Goal: Information Seeking & Learning: Check status

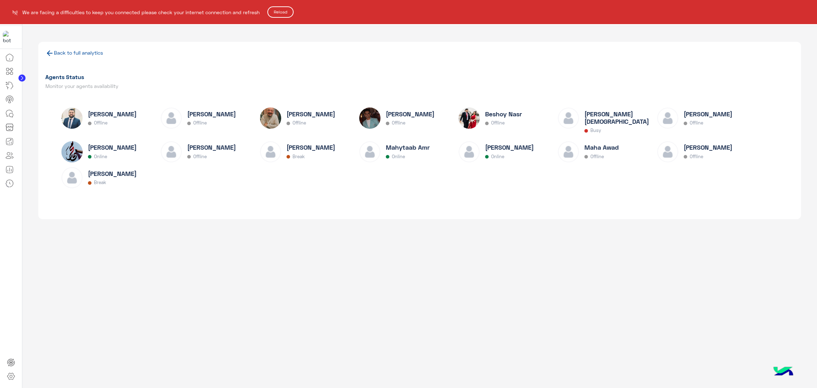
click at [278, 12] on button "Reload" at bounding box center [280, 11] width 26 height 11
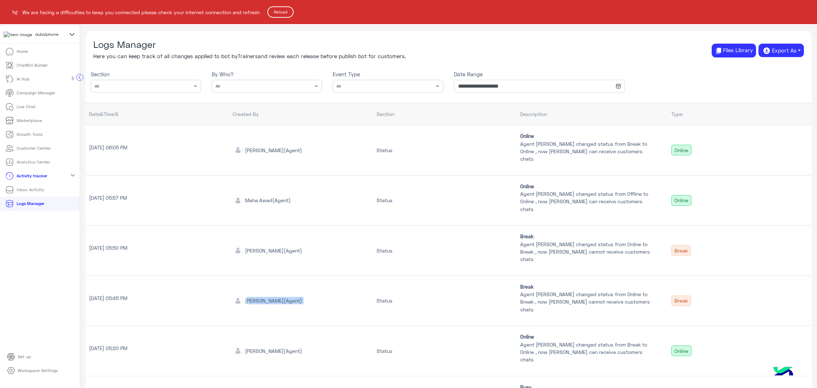
scroll to position [53, 0]
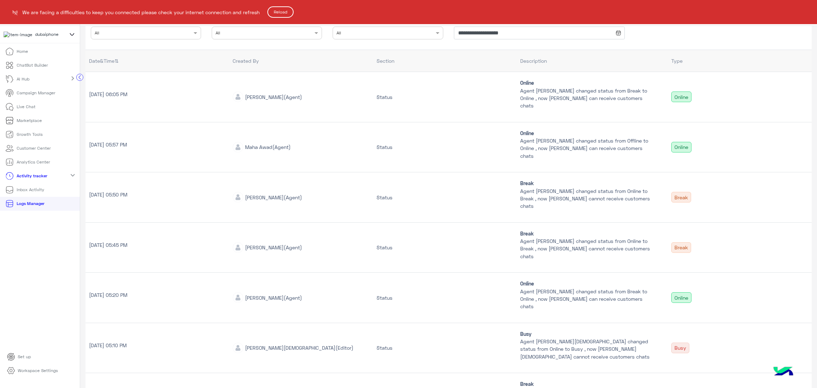
click at [279, 6] on html "**********" at bounding box center [408, 194] width 817 height 388
click at [279, 10] on button "Reload" at bounding box center [280, 11] width 26 height 11
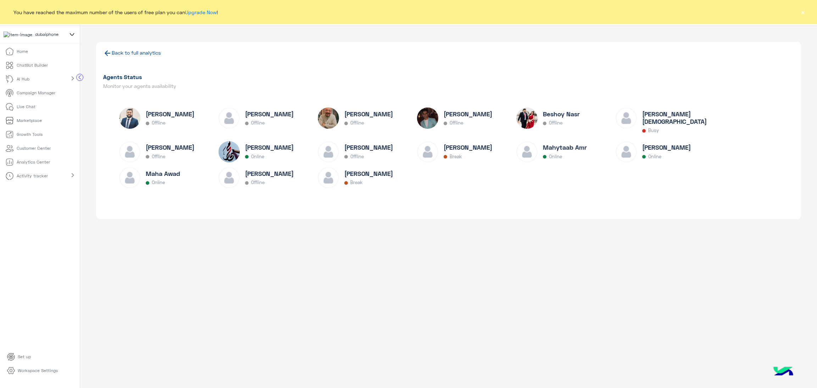
click at [805, 14] on div "You have reached the maximum number of the users of free plan you can Upgrade N…" at bounding box center [408, 12] width 817 height 24
click at [798, 12] on div "You have reached the maximum number of the users of free plan you can Upgrade N…" at bounding box center [408, 12] width 817 height 24
click at [801, 13] on button "×" at bounding box center [802, 12] width 7 height 7
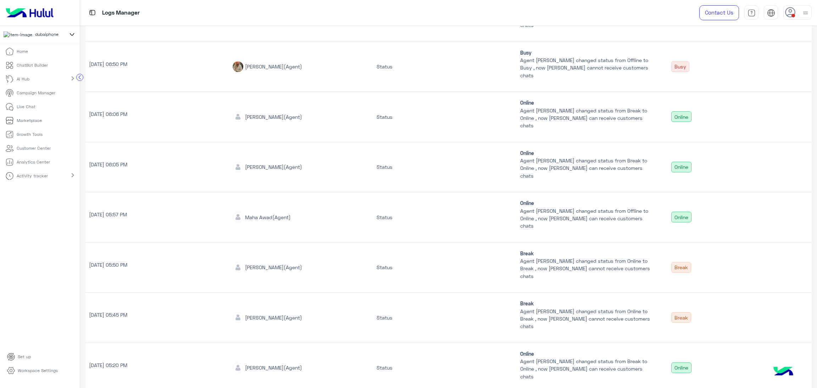
scroll to position [254, 0]
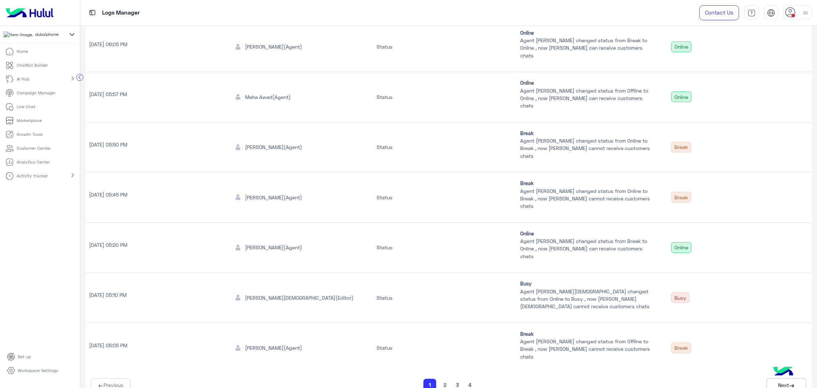
click at [468, 381] on button "4" at bounding box center [469, 385] width 7 height 8
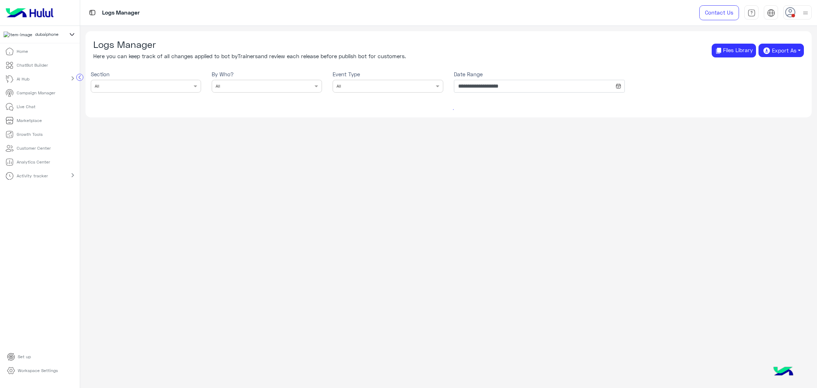
scroll to position [0, 0]
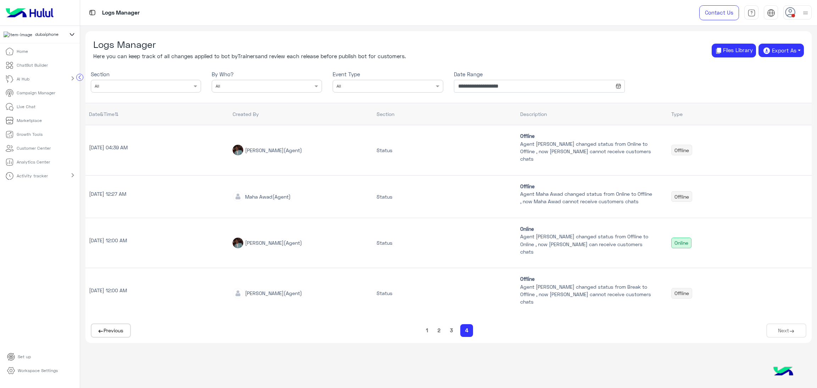
click at [450, 334] on button "3" at bounding box center [451, 330] width 7 height 8
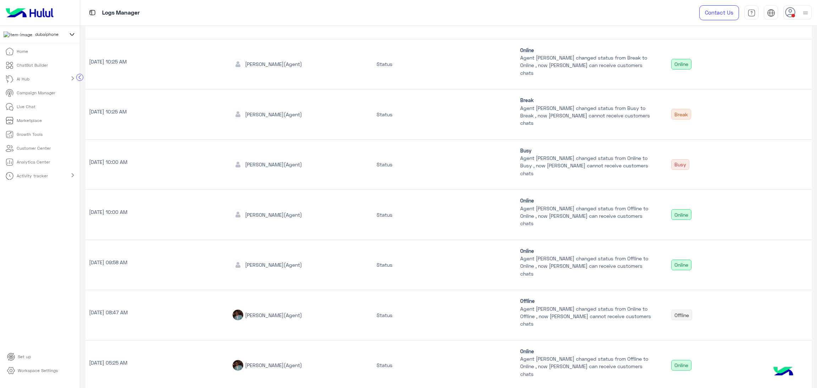
scroll to position [246, 0]
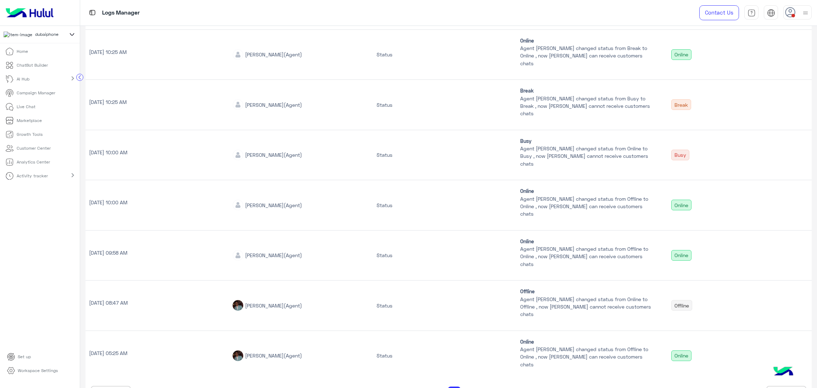
click at [437, 387] on button "2" at bounding box center [438, 392] width 7 height 8
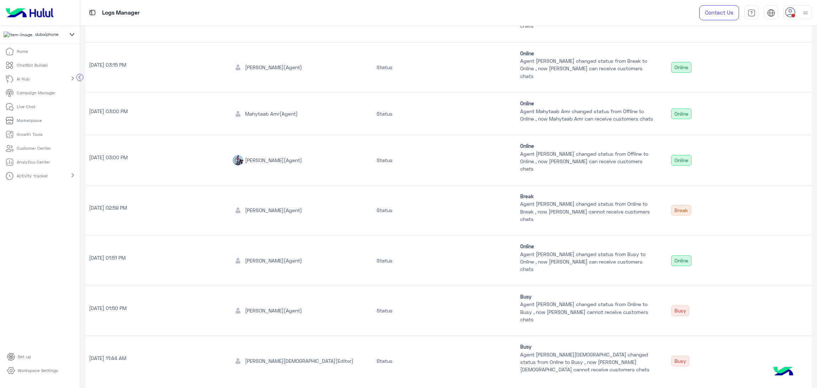
scroll to position [254, 0]
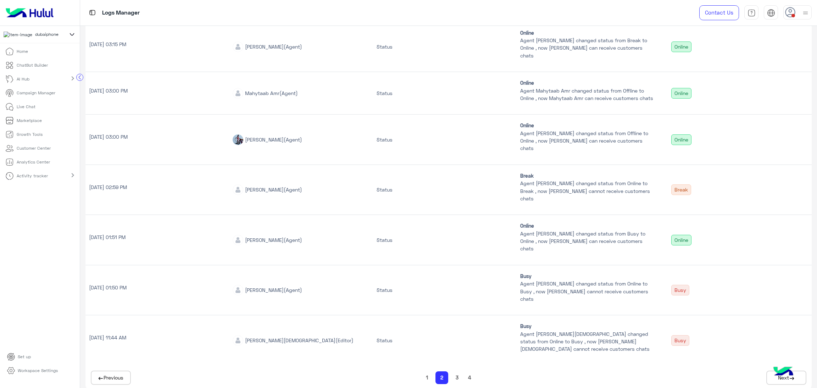
click at [424, 373] on button "1" at bounding box center [427, 377] width 6 height 8
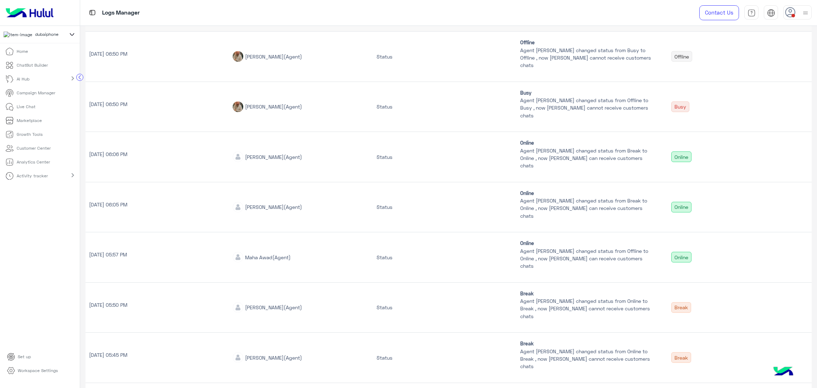
scroll to position [0, 0]
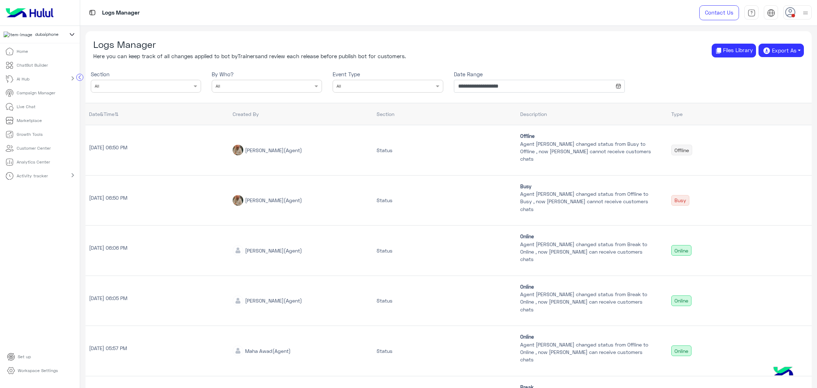
click at [33, 165] on p "Analytics Center" at bounding box center [33, 162] width 33 height 6
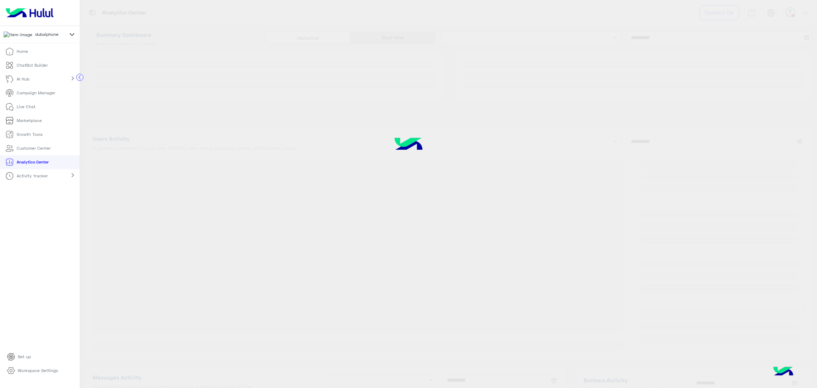
type input "**********"
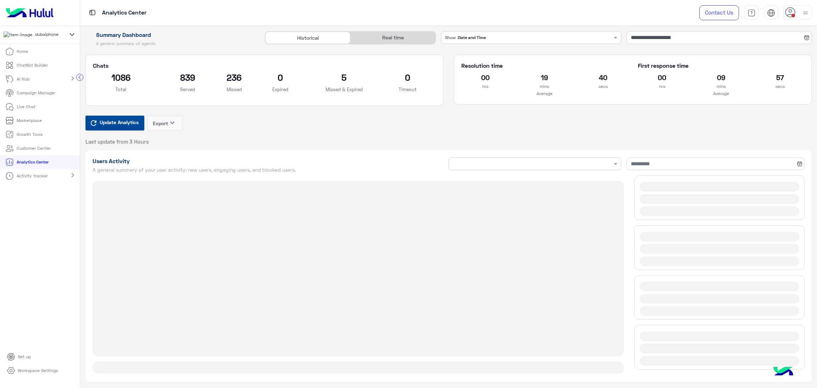
type input "**********"
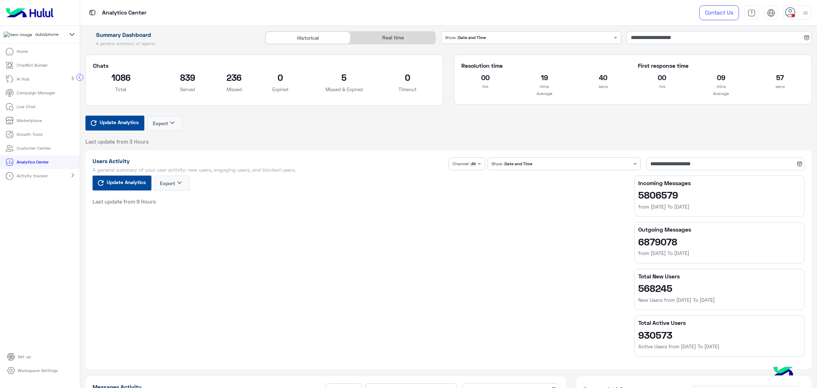
type input "**********"
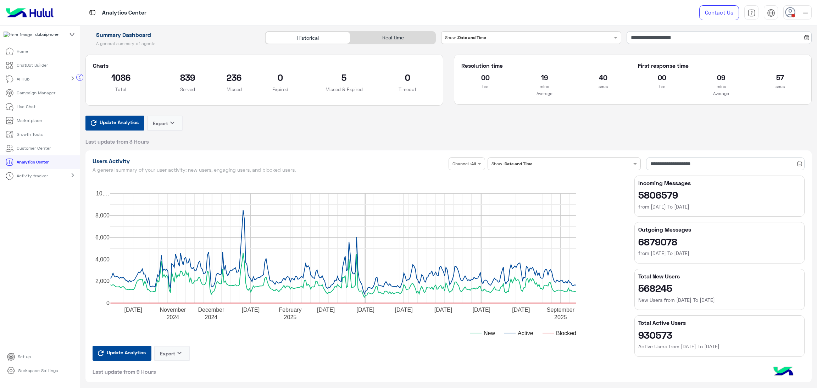
type input "**********"
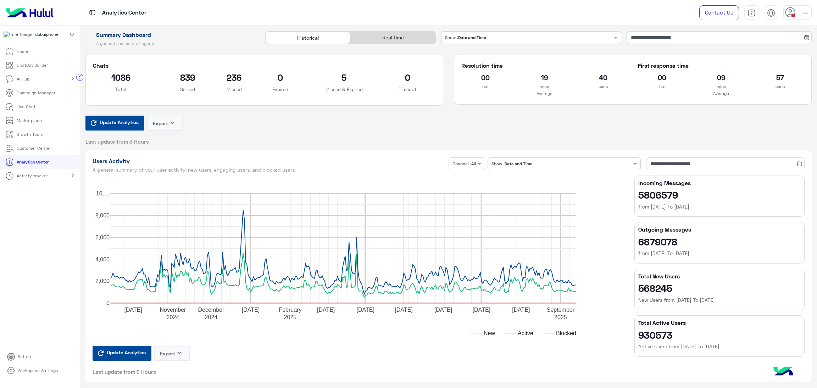
click at [120, 119] on span "Update Analytics" at bounding box center [119, 122] width 43 height 10
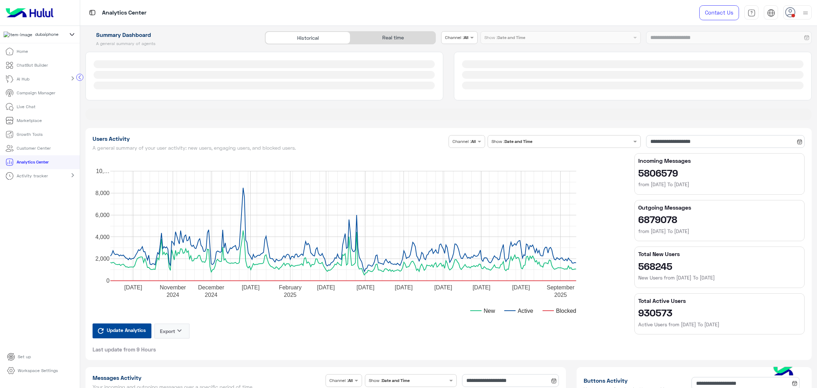
type input "**********"
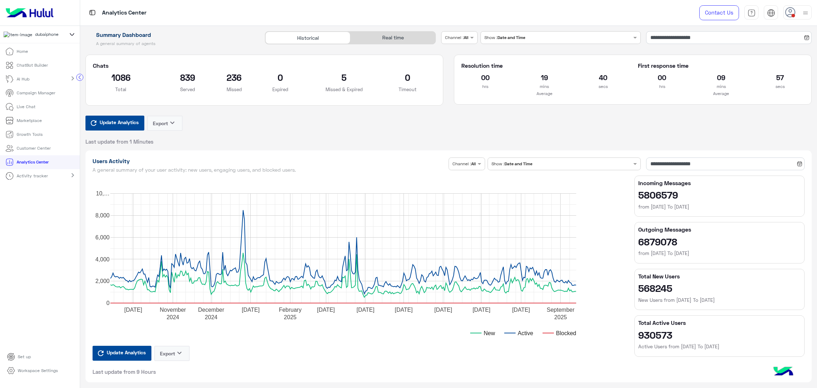
click at [119, 119] on span "Update Analytics" at bounding box center [119, 122] width 43 height 10
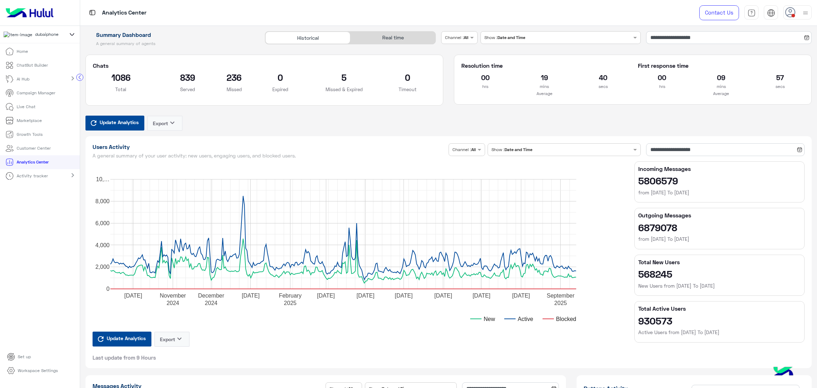
click at [790, 7] on use at bounding box center [790, 12] width 10 height 10
click at [749, 59] on label "Online" at bounding box center [766, 54] width 77 height 13
click at [794, 12] on icon at bounding box center [790, 12] width 11 height 11
drag, startPoint x: 796, startPoint y: 11, endPoint x: 793, endPoint y: 19, distance: 8.1
click at [796, 11] on div at bounding box center [797, 12] width 28 height 14
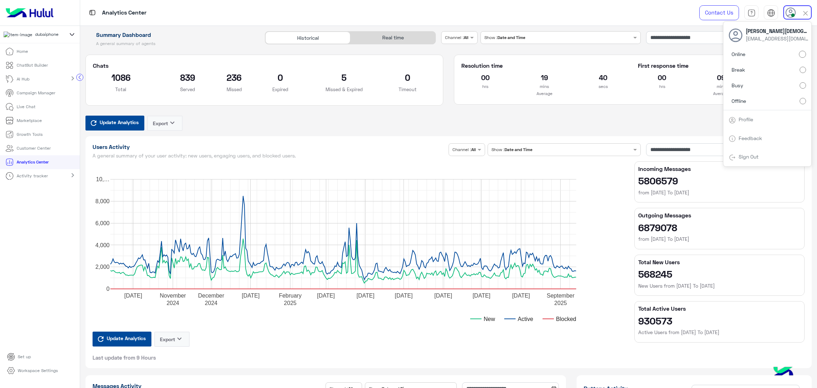
click at [763, 102] on label "Offline" at bounding box center [766, 100] width 77 height 13
click at [122, 119] on span "Update Analytics" at bounding box center [119, 122] width 43 height 10
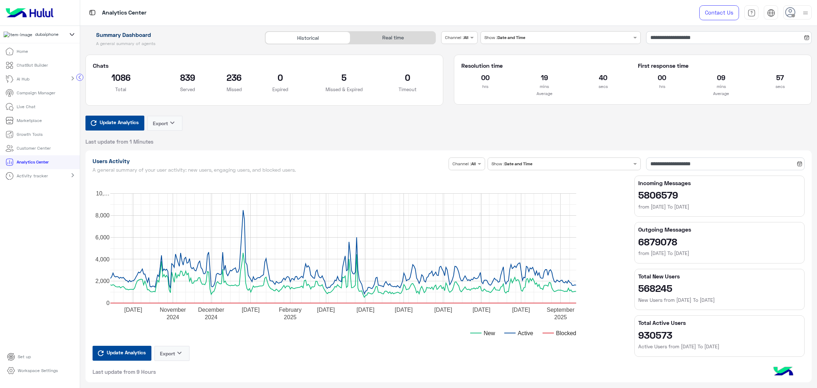
click at [390, 37] on div "Real time" at bounding box center [392, 38] width 85 height 12
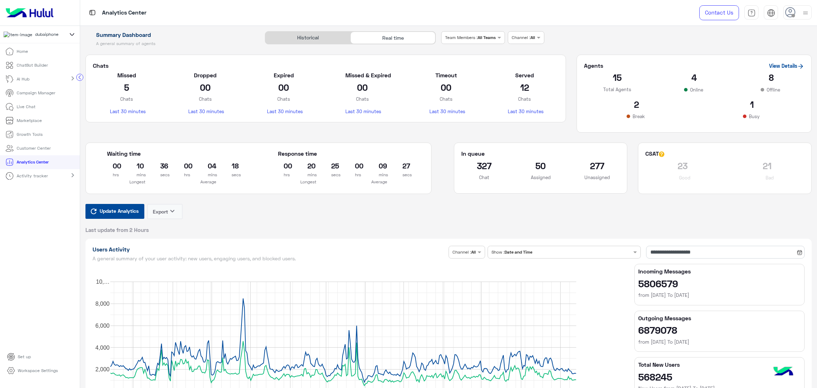
click at [112, 213] on span "Update Analytics" at bounding box center [119, 211] width 43 height 10
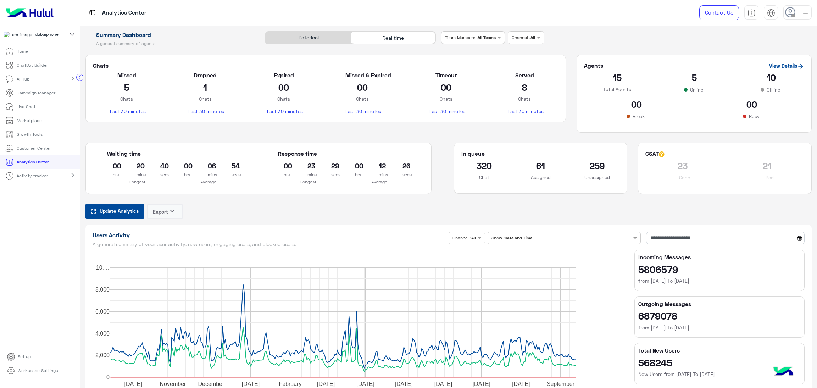
click at [134, 207] on span "Update Analytics" at bounding box center [119, 211] width 43 height 10
click at [120, 212] on span "Update Analytics" at bounding box center [119, 211] width 43 height 10
